Goal: Task Accomplishment & Management: Manage account settings

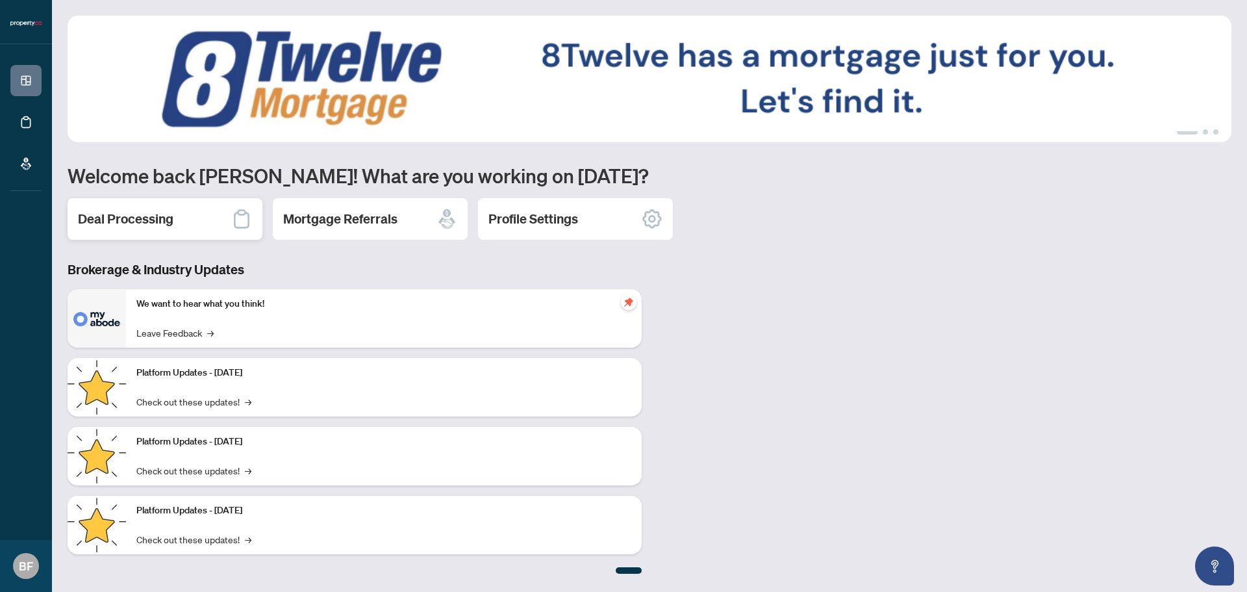
click at [234, 212] on icon at bounding box center [241, 218] width 21 height 21
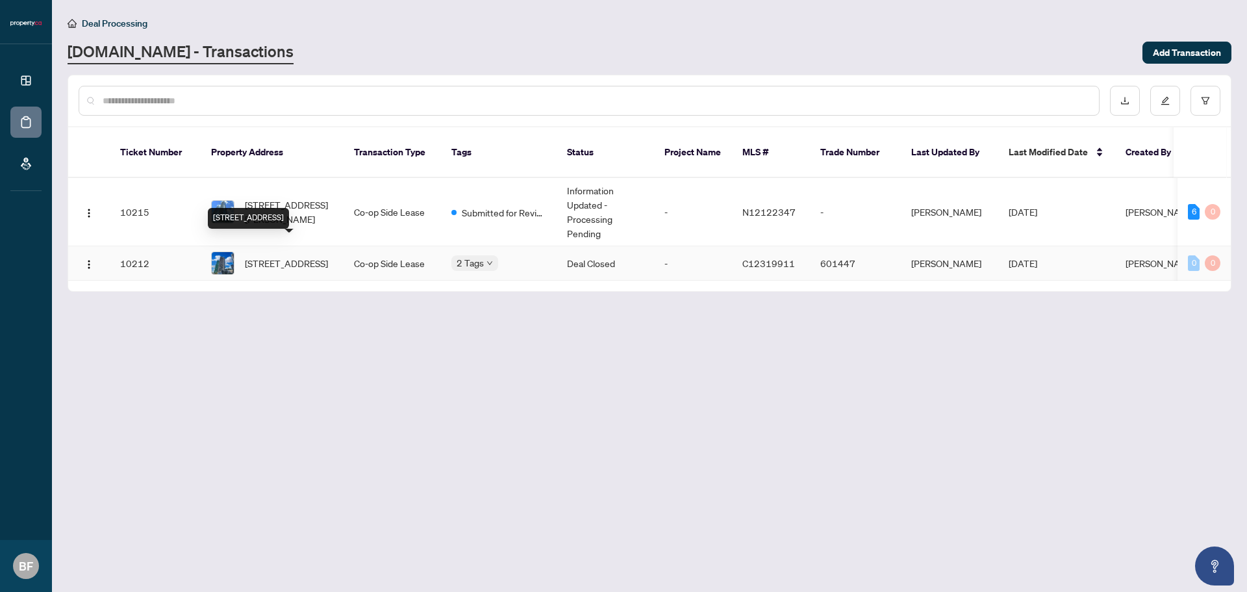
click at [278, 256] on span "[STREET_ADDRESS]" at bounding box center [286, 263] width 83 height 14
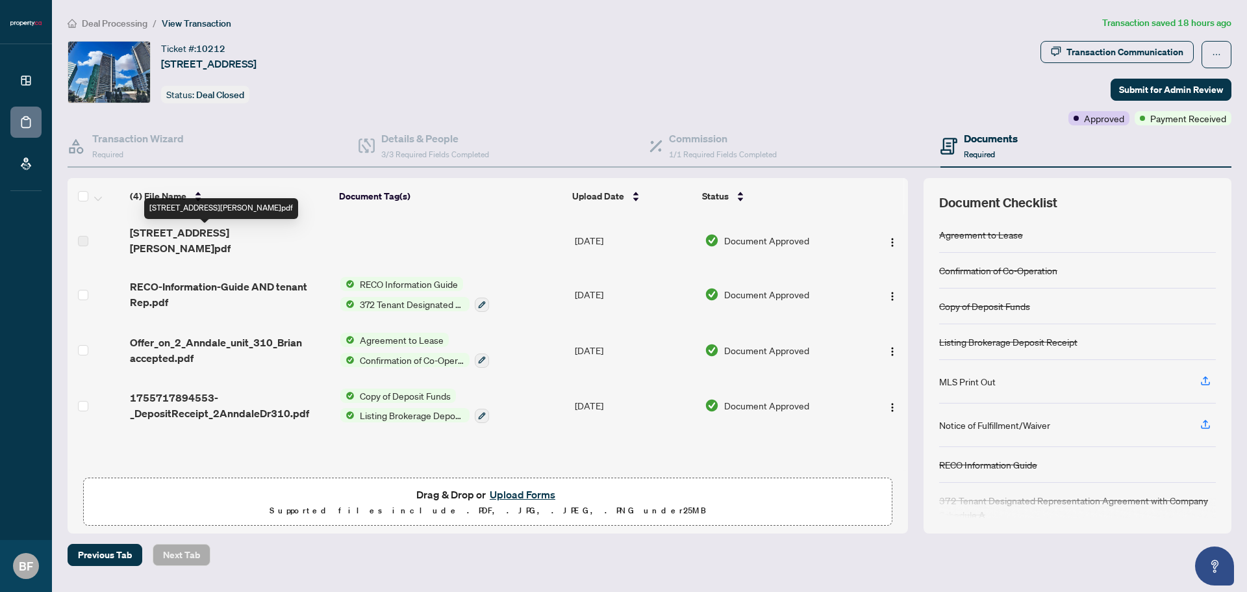
click at [215, 238] on span "[STREET_ADDRESS][PERSON_NAME]pdf" at bounding box center [230, 240] width 200 height 31
